Goal: Navigation & Orientation: Find specific page/section

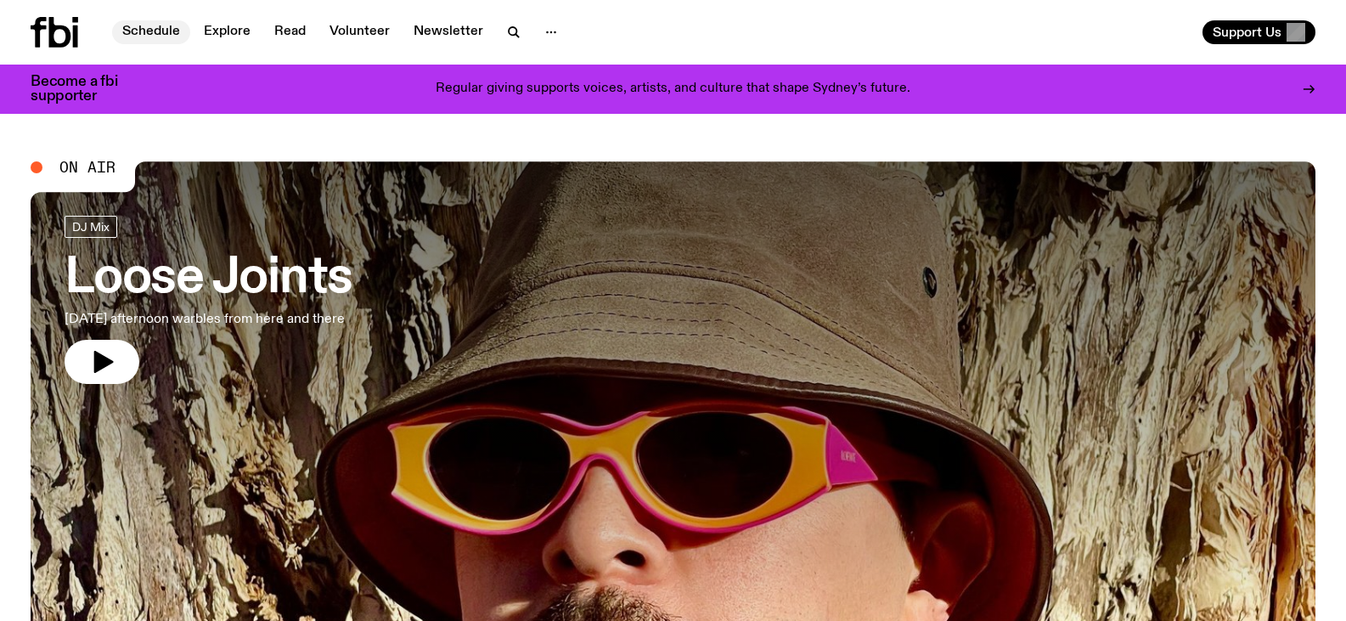
click at [130, 28] on link "Schedule" at bounding box center [151, 32] width 78 height 24
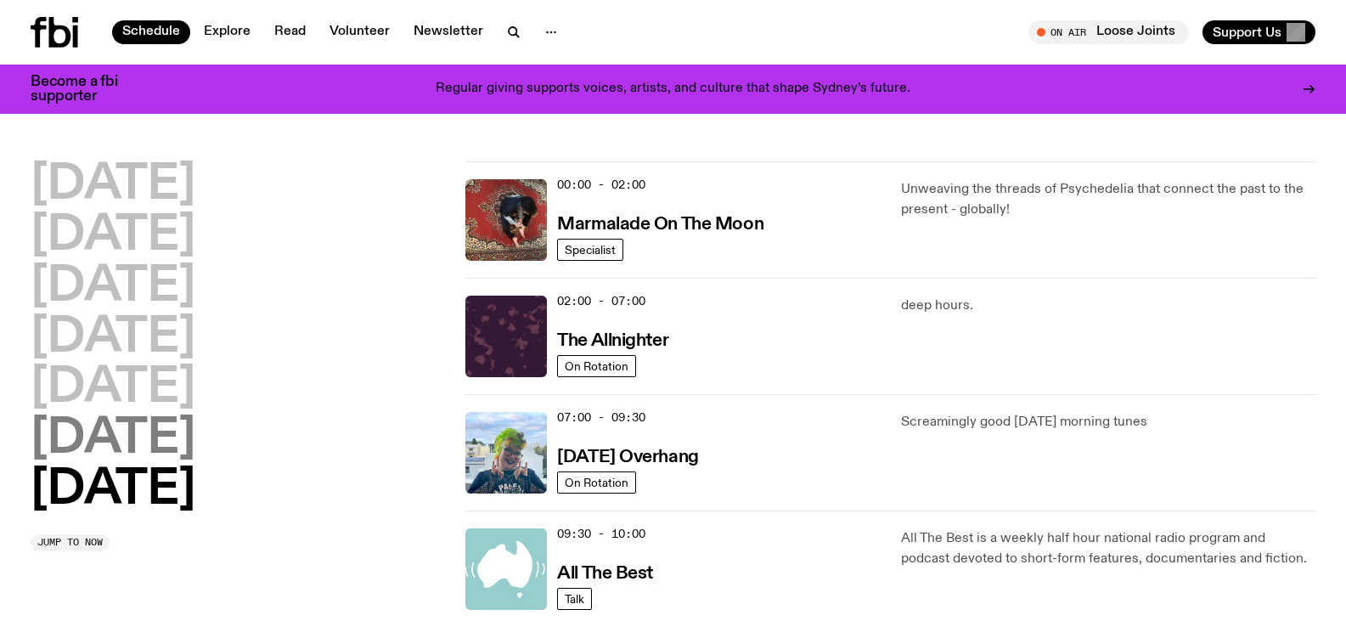
click at [149, 433] on h2 "[DATE]" at bounding box center [113, 439] width 165 height 48
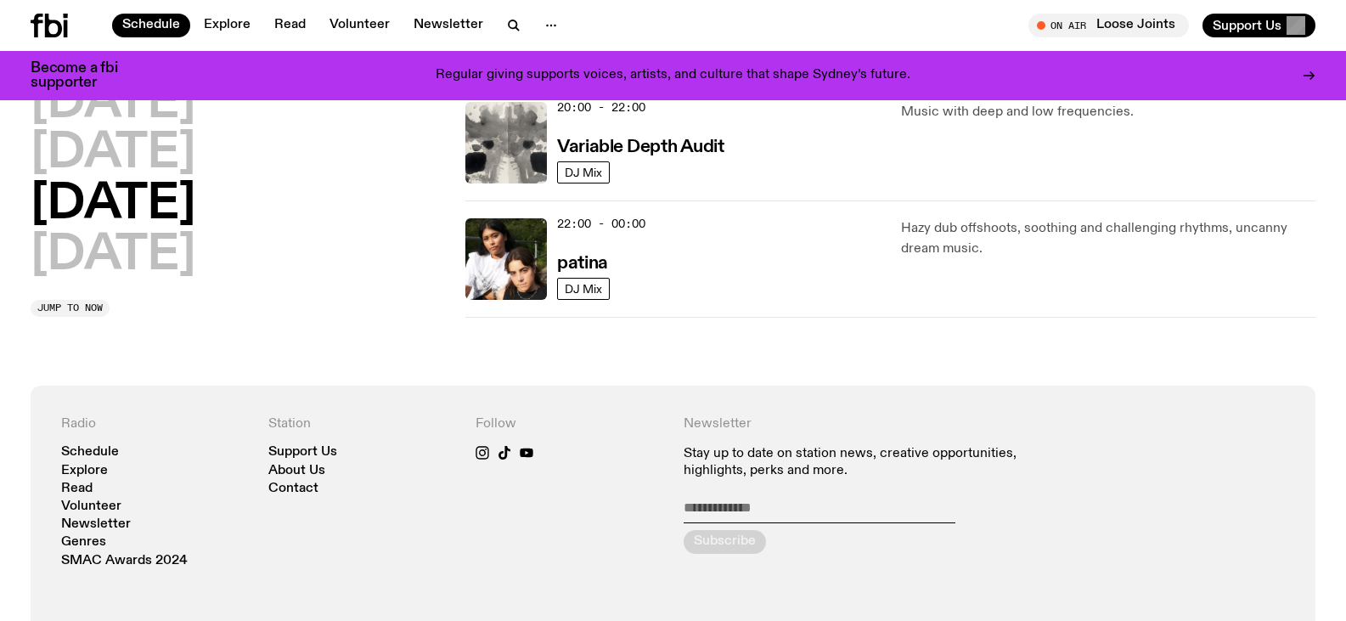
scroll to position [1237, 0]
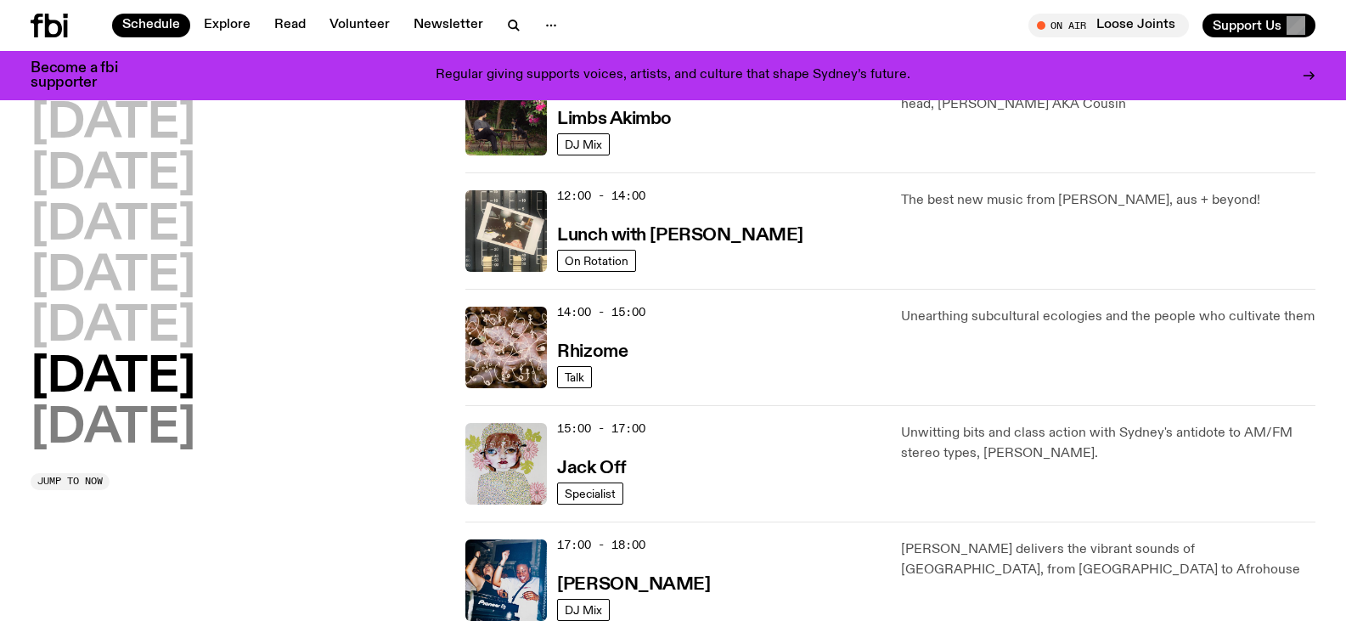
click at [152, 442] on h2 "[DATE]" at bounding box center [113, 429] width 165 height 48
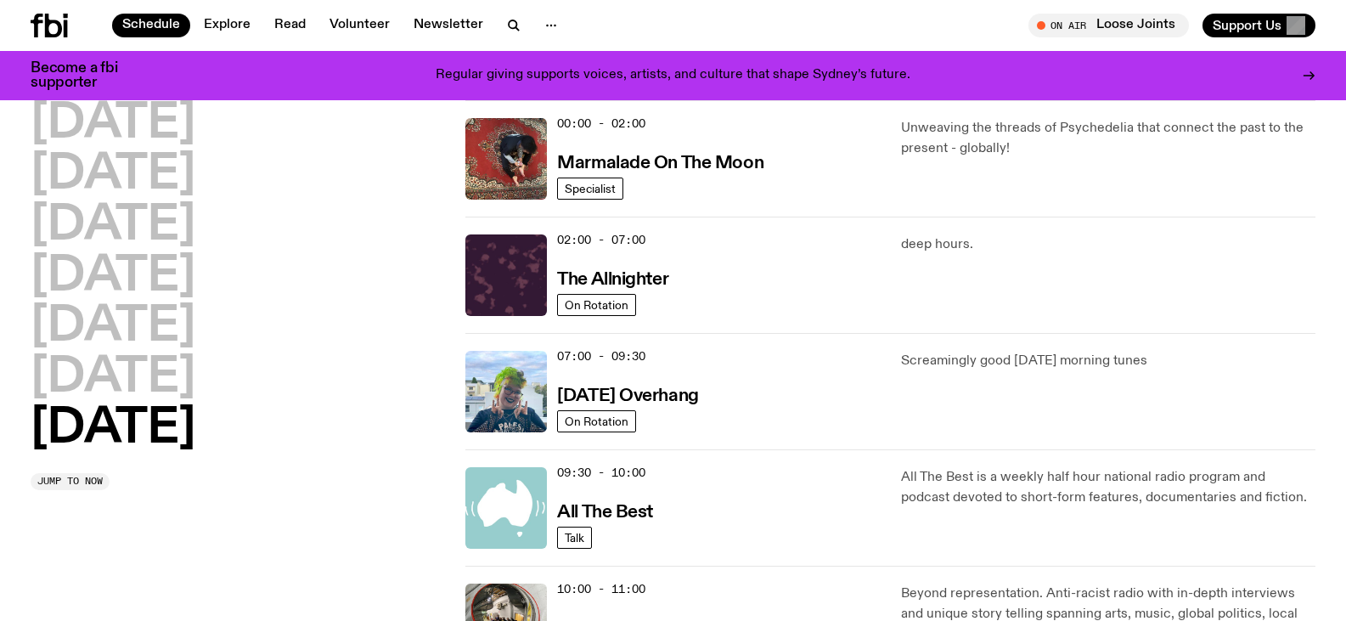
scroll to position [0, 0]
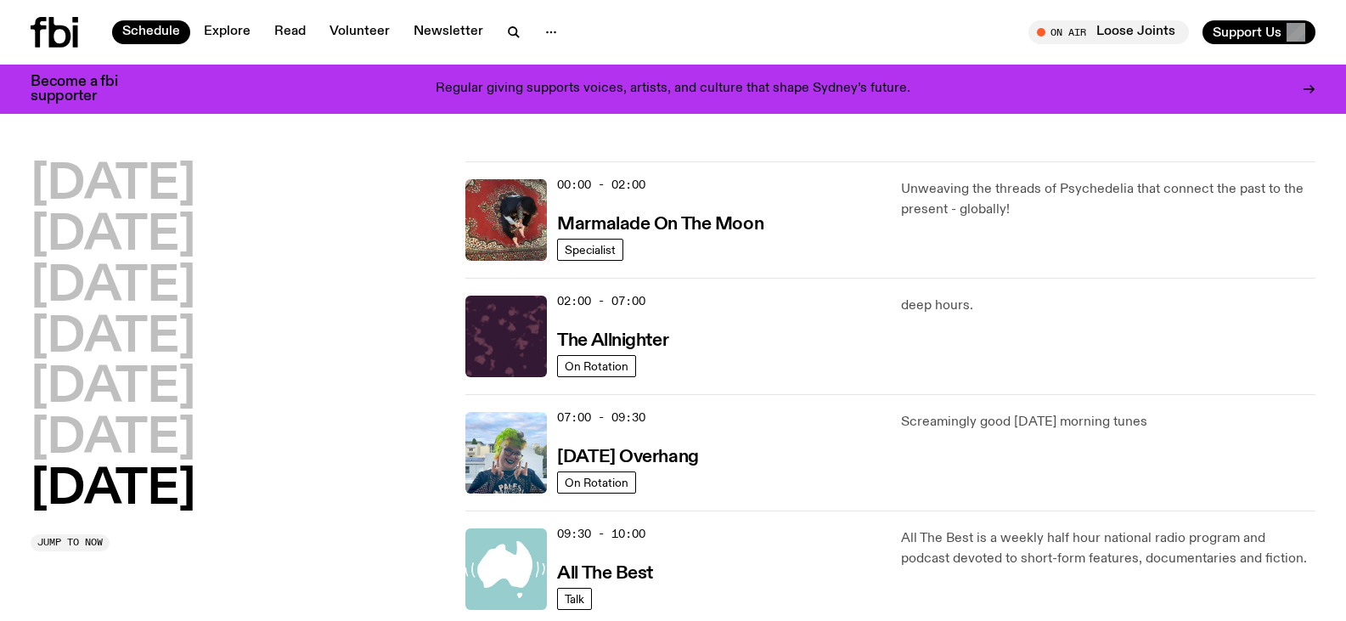
click at [65, 42] on icon at bounding box center [60, 32] width 22 height 31
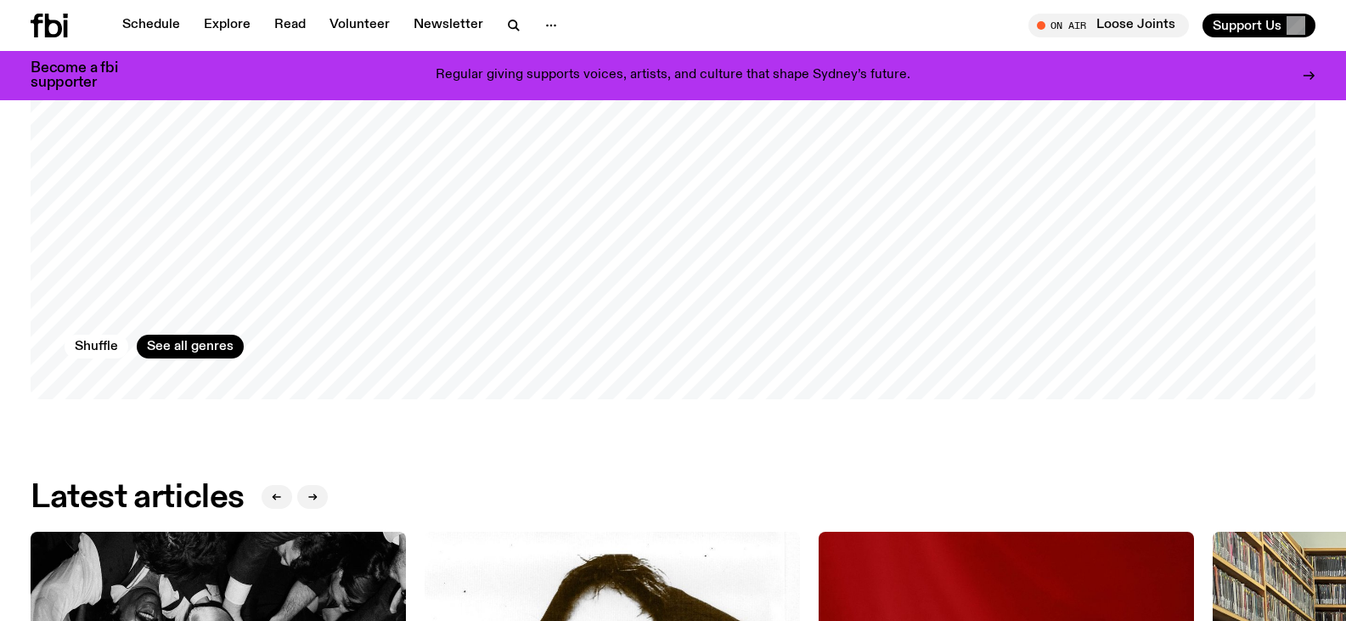
scroll to position [1603, 0]
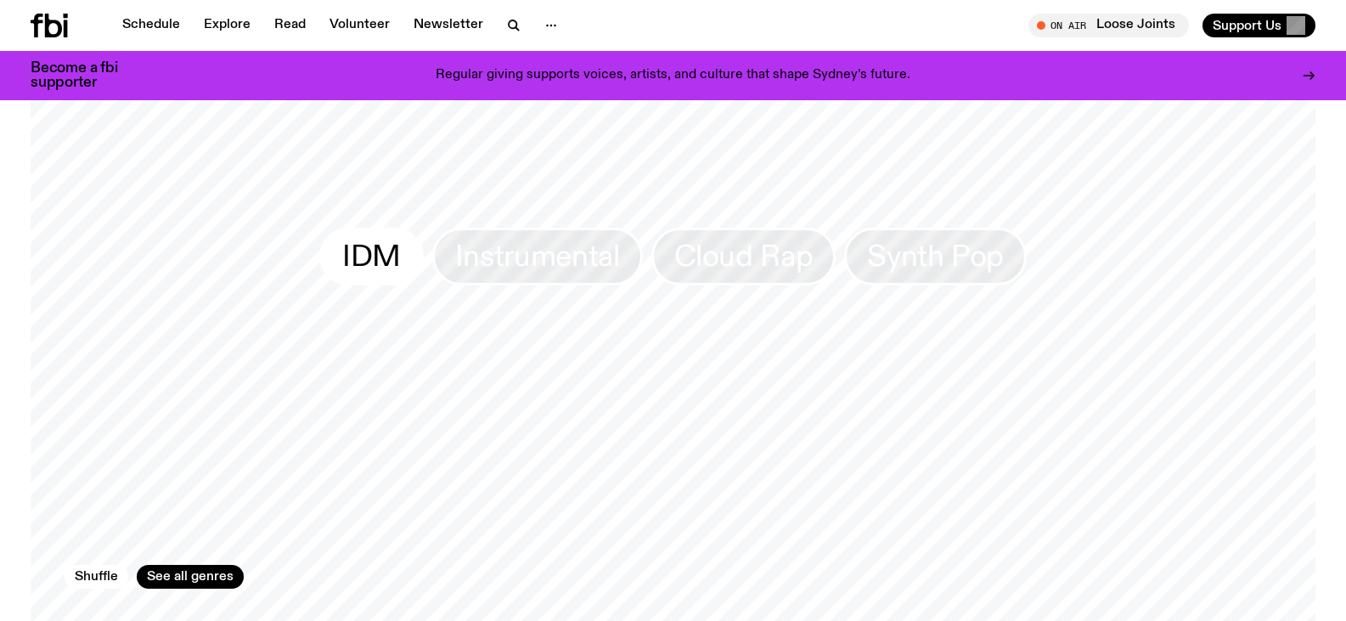
click at [390, 253] on span "IDM" at bounding box center [371, 256] width 59 height 33
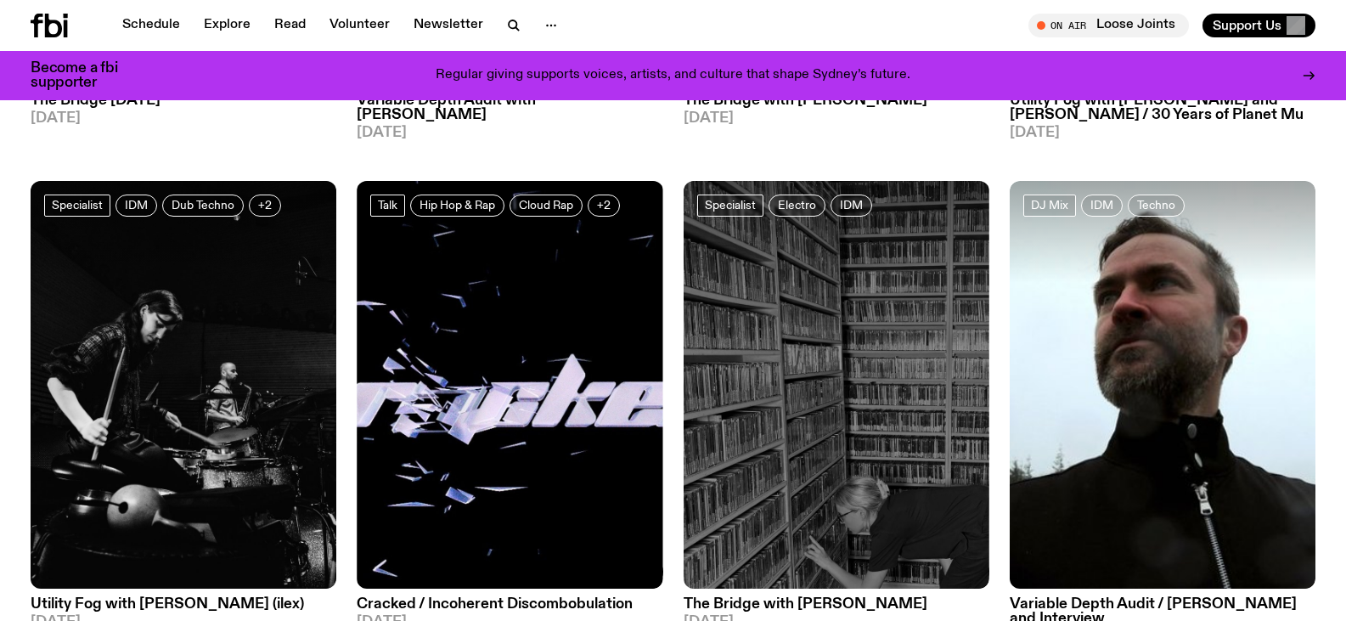
scroll to position [587, 0]
